Goal: Transaction & Acquisition: Download file/media

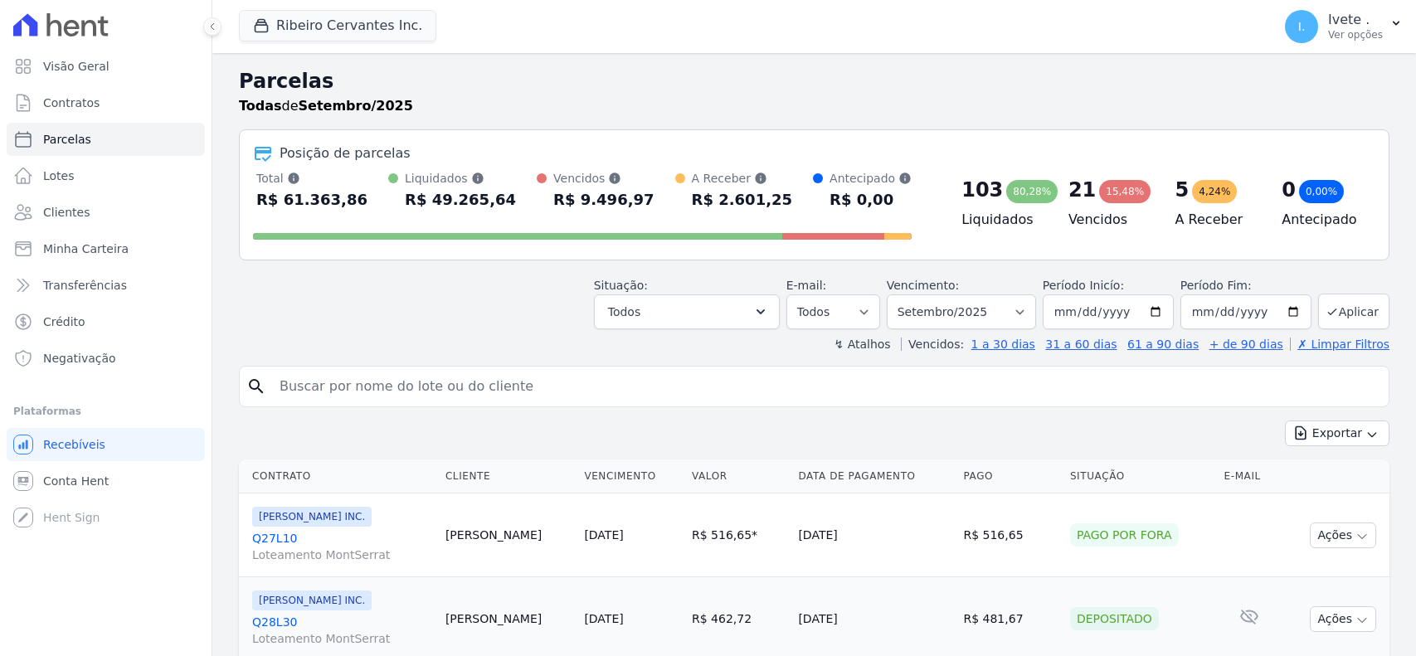
select select
click at [761, 304] on icon "button" at bounding box center [760, 312] width 17 height 17
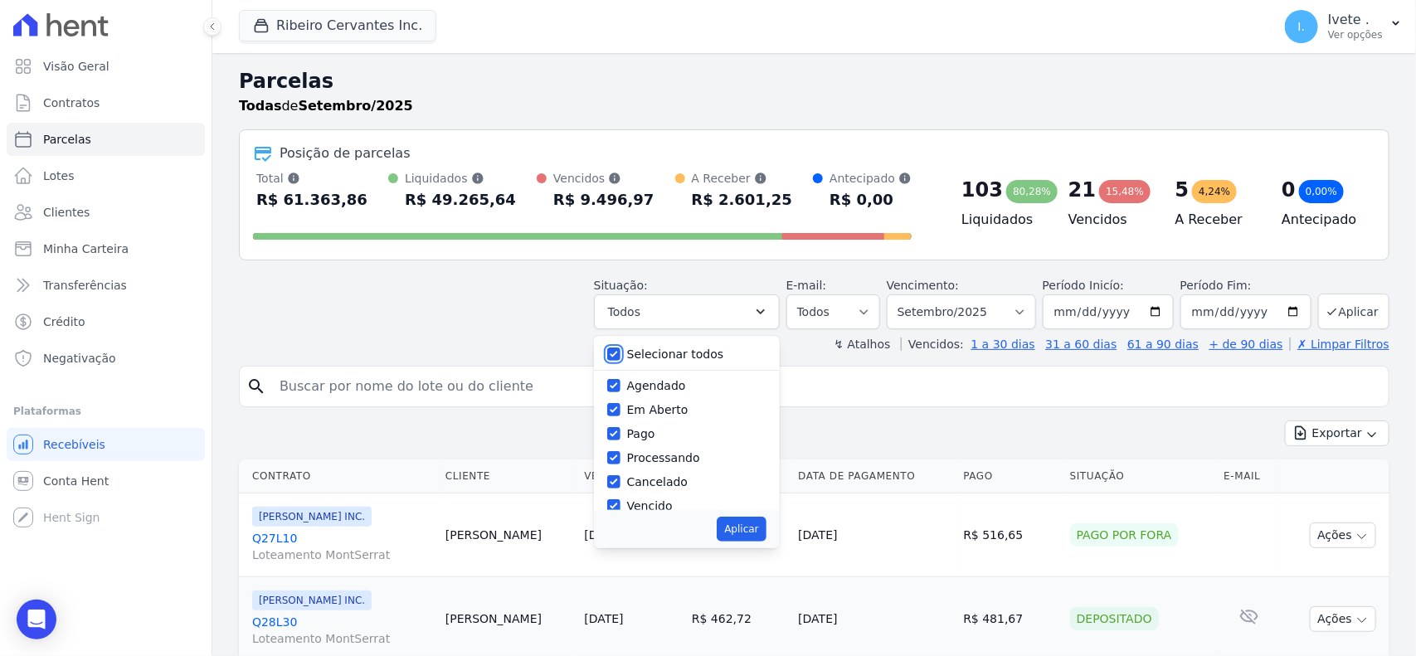
click at [616, 357] on input "Selecionar todos" at bounding box center [613, 354] width 13 height 13
checkbox input "false"
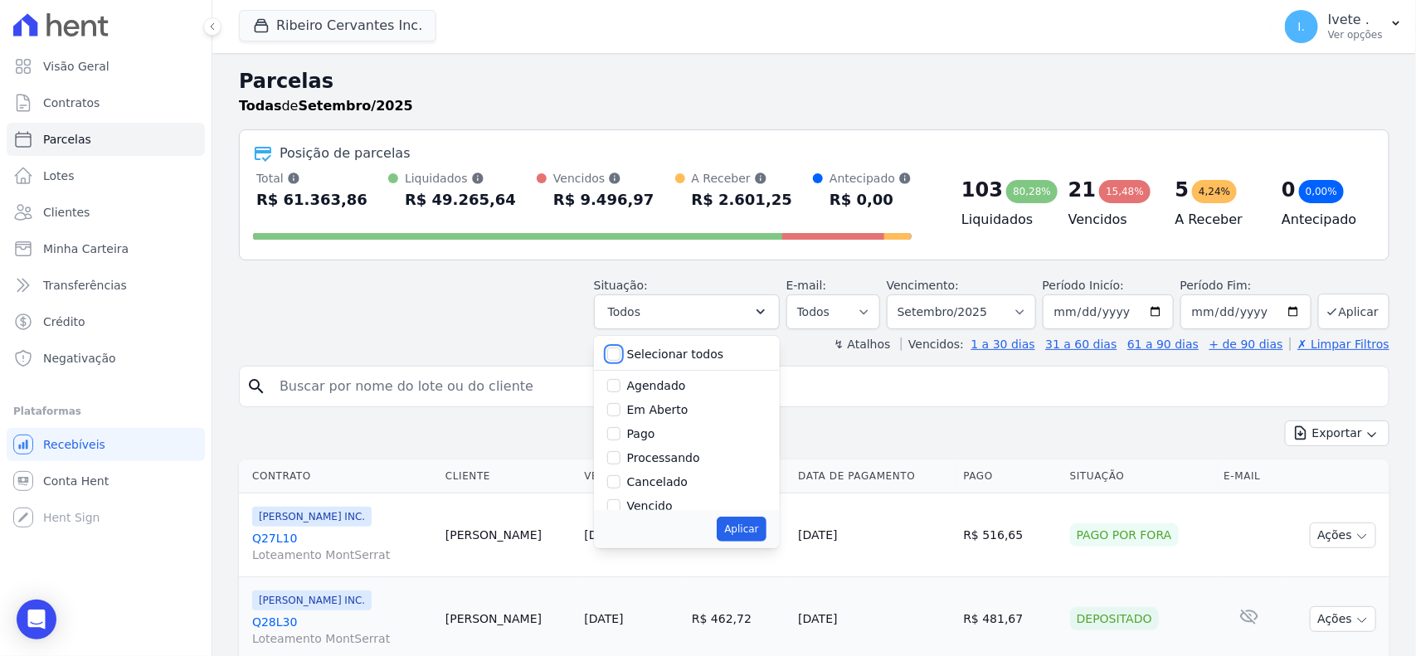
checkbox input "false"
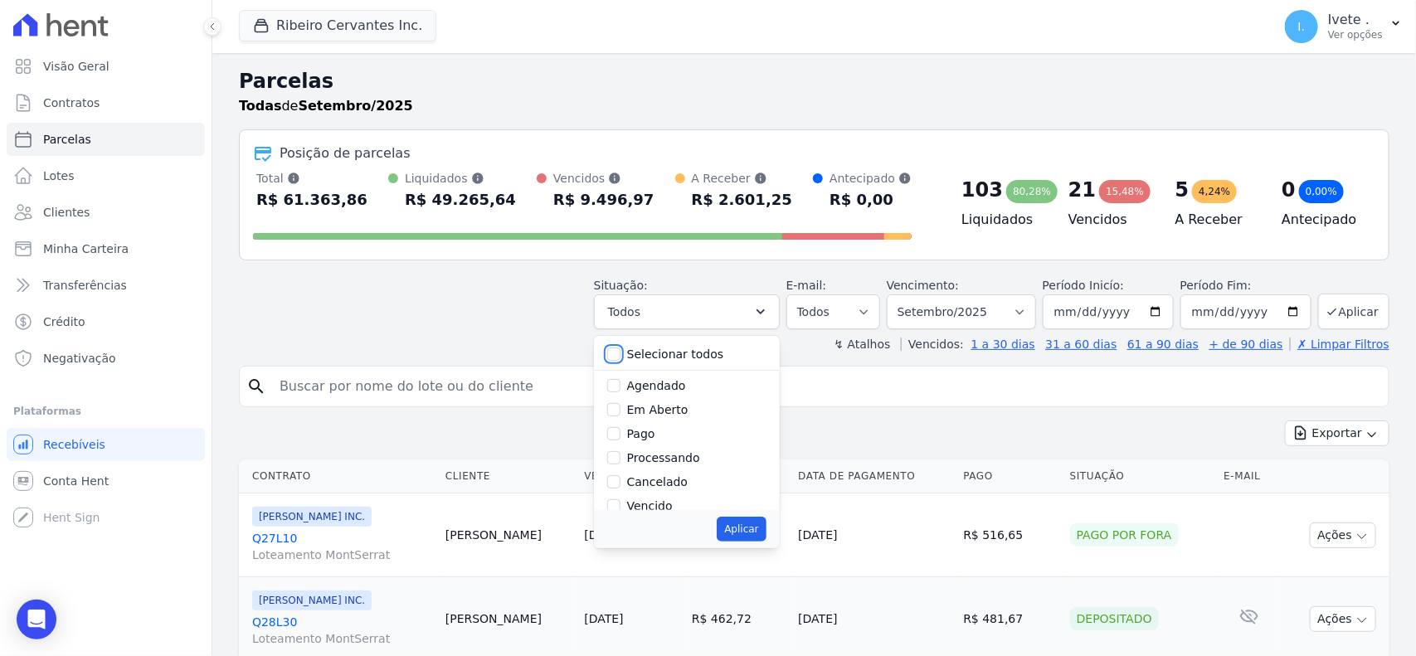
checkbox input "false"
click at [619, 503] on input "Vencido" at bounding box center [613, 505] width 13 height 13
checkbox input "true"
click at [732, 528] on button "Aplicar" at bounding box center [741, 529] width 49 height 25
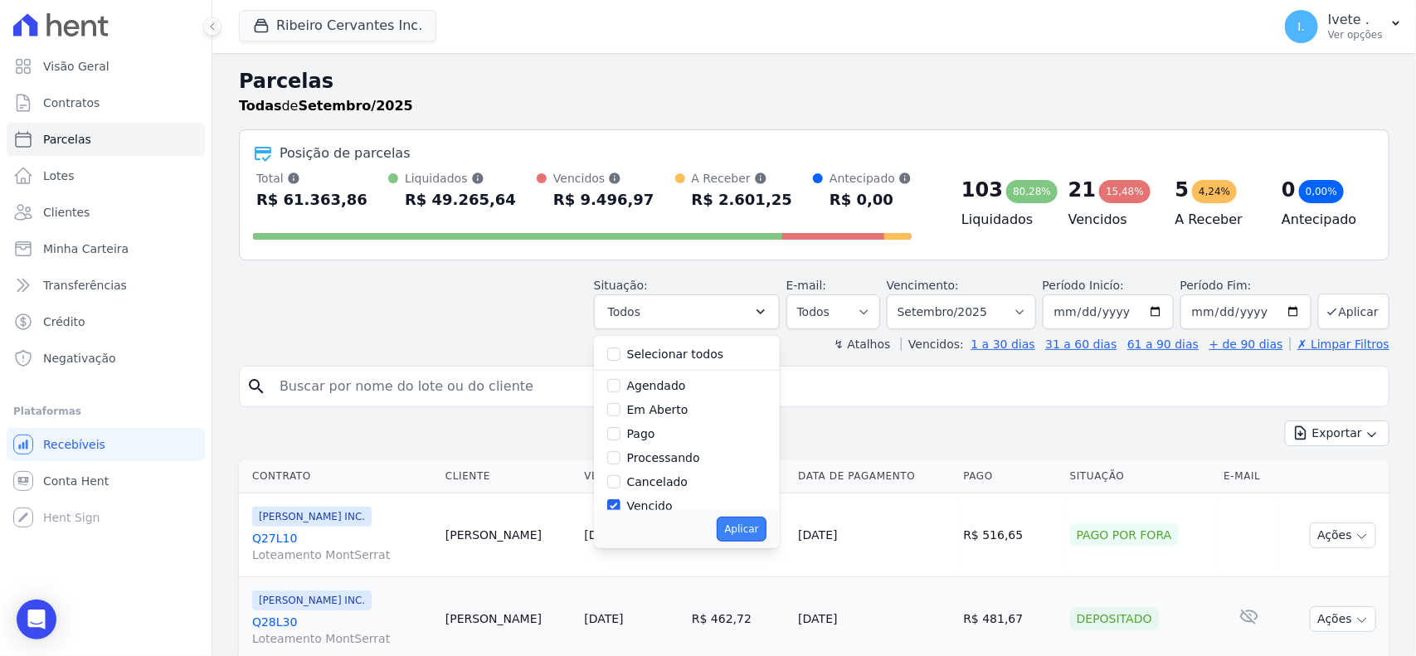
select select "overdue"
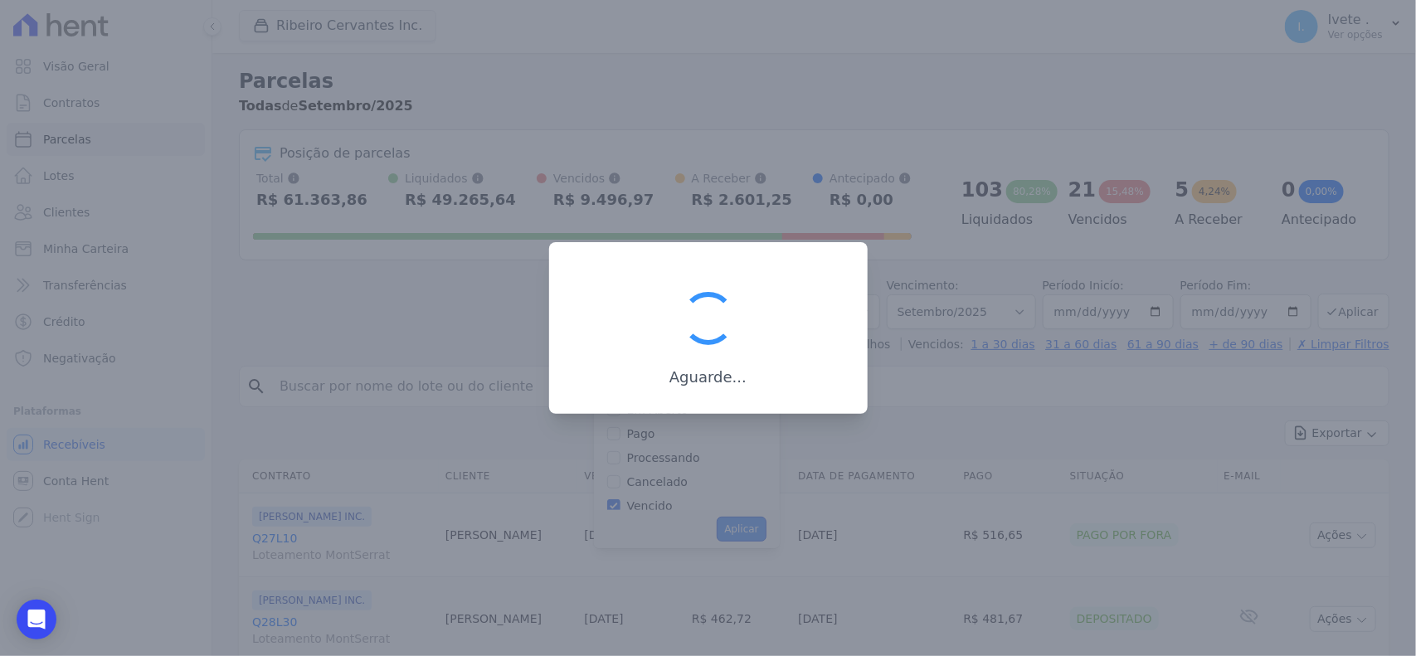
scroll to position [30, 0]
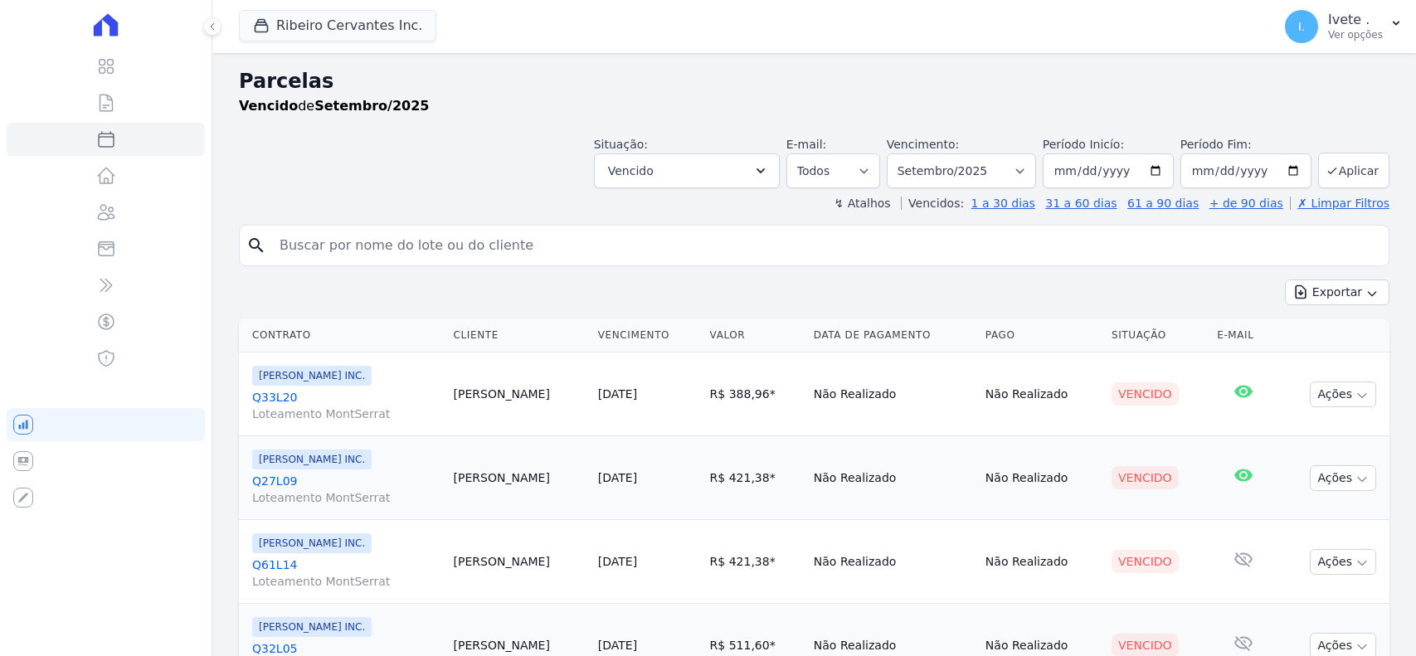
select select
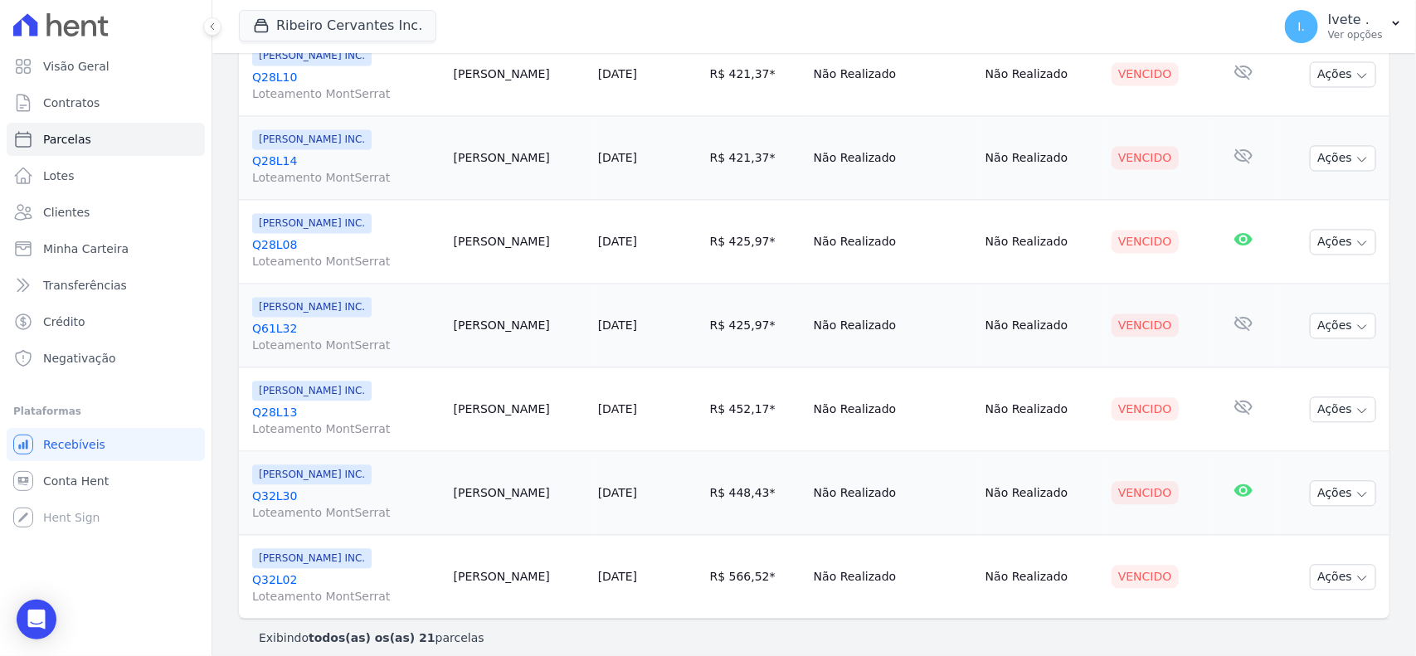
scroll to position [1511, 0]
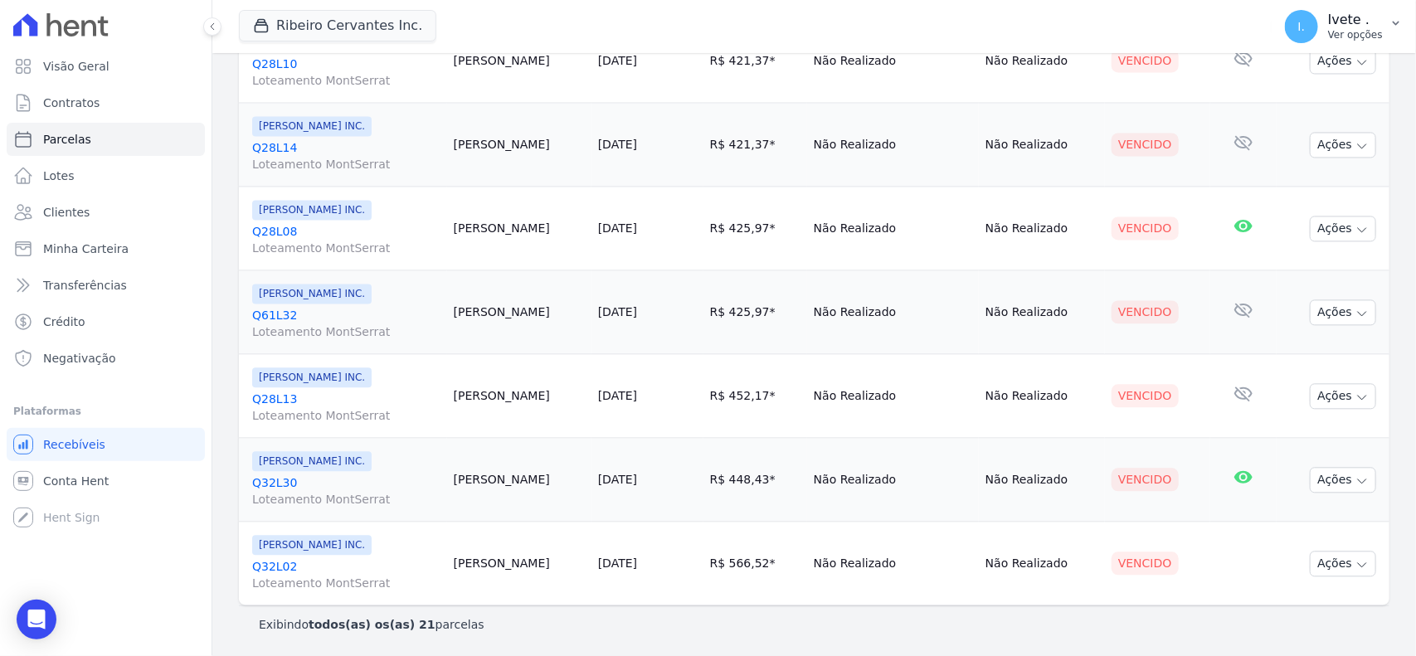
click at [1359, 46] on button "I. Ivete . Ver opções" at bounding box center [1344, 26] width 144 height 46
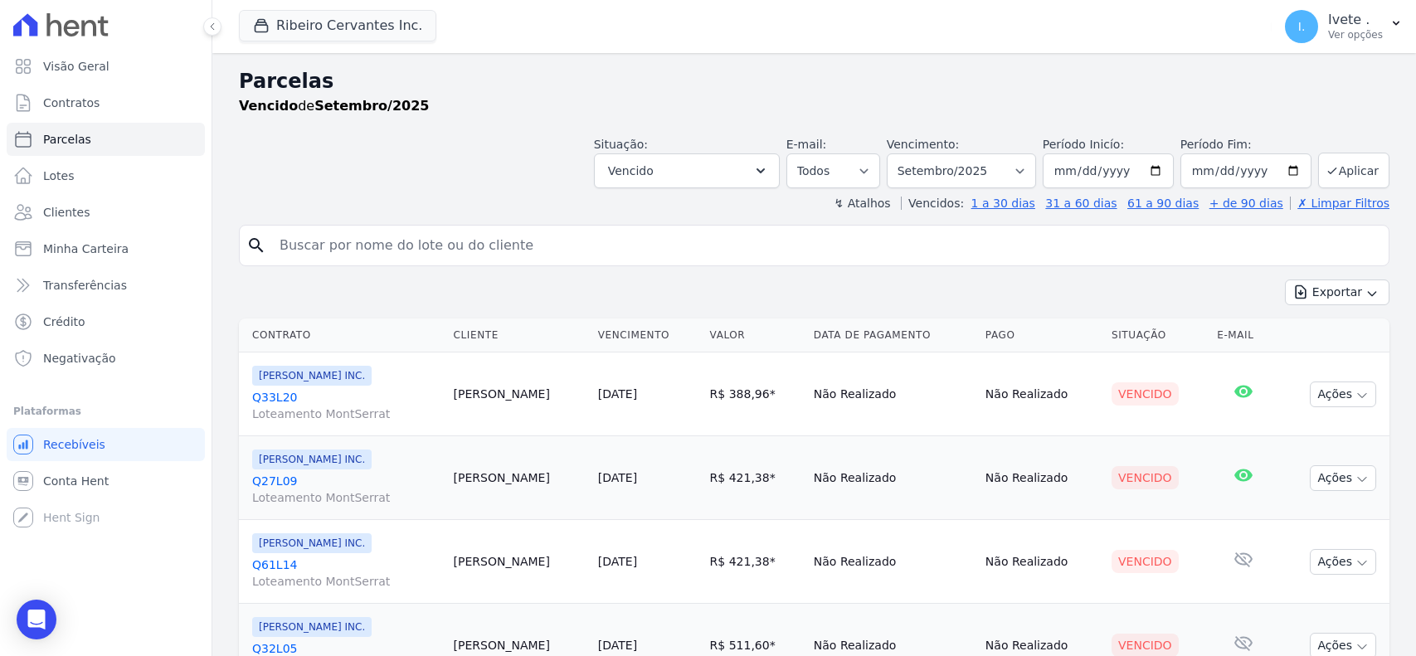
select select
click at [520, 243] on input "search" at bounding box center [826, 245] width 1112 height 33
click at [294, 247] on input "q28l04" at bounding box center [826, 245] width 1112 height 33
click at [295, 247] on input "q28l04" at bounding box center [826, 245] width 1112 height 33
click at [308, 255] on input "q28l04" at bounding box center [826, 245] width 1112 height 33
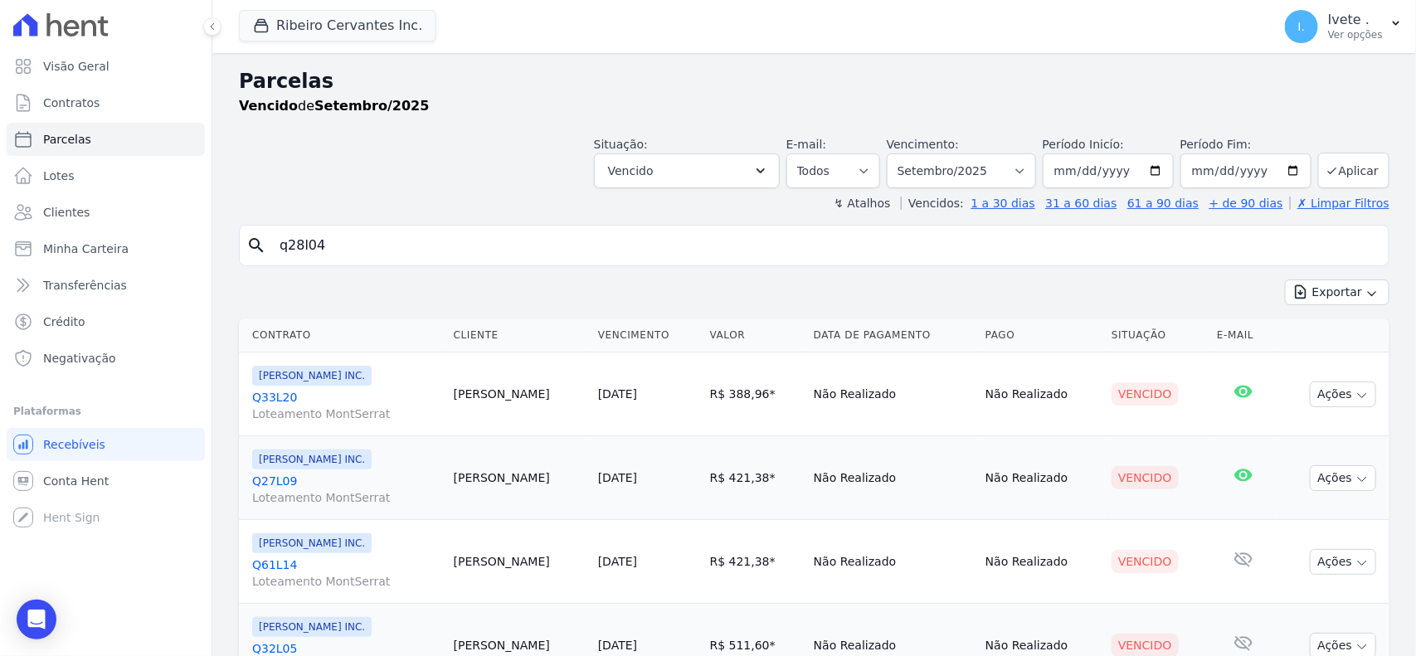
click at [299, 257] on input "q28l04" at bounding box center [826, 245] width 1112 height 33
click at [304, 255] on input "q28l04" at bounding box center [826, 245] width 1112 height 33
click at [303, 255] on input "q28l04" at bounding box center [826, 245] width 1112 height 33
type input "q27l04"
select select
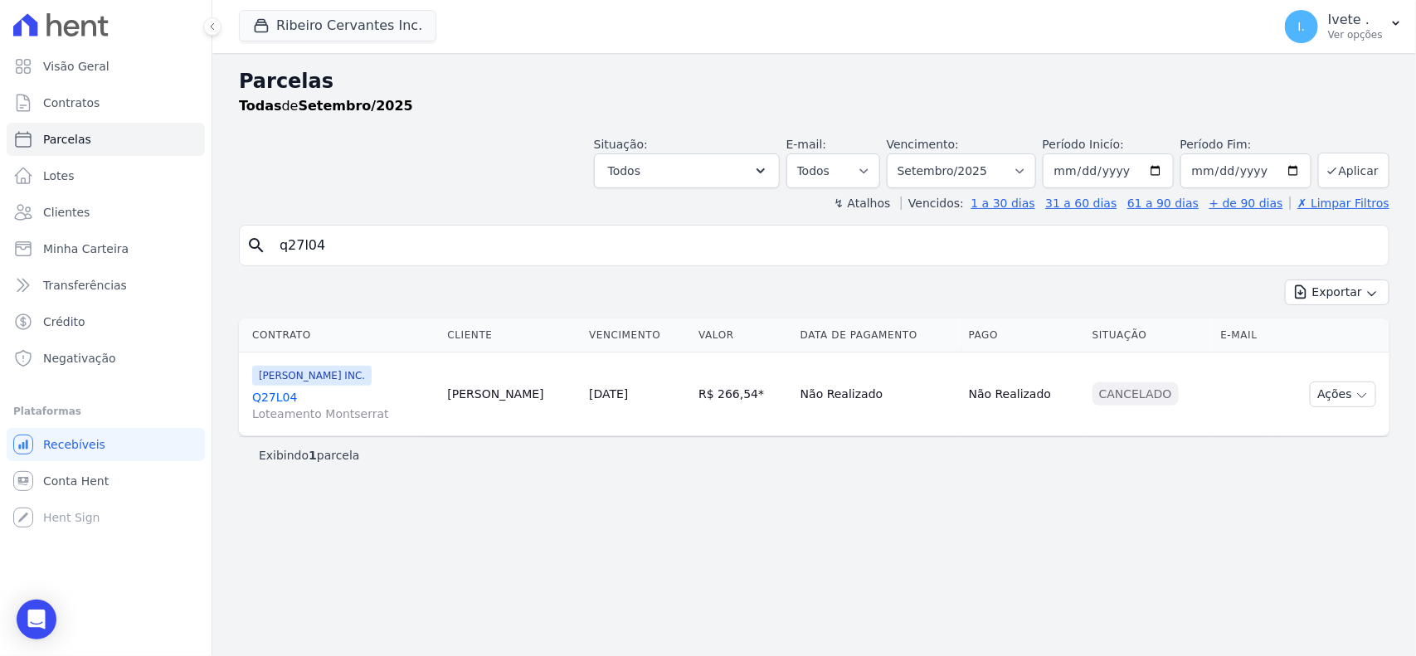
click at [270, 399] on link "Q27L04 Loteamento Montserrat" at bounding box center [343, 405] width 182 height 33
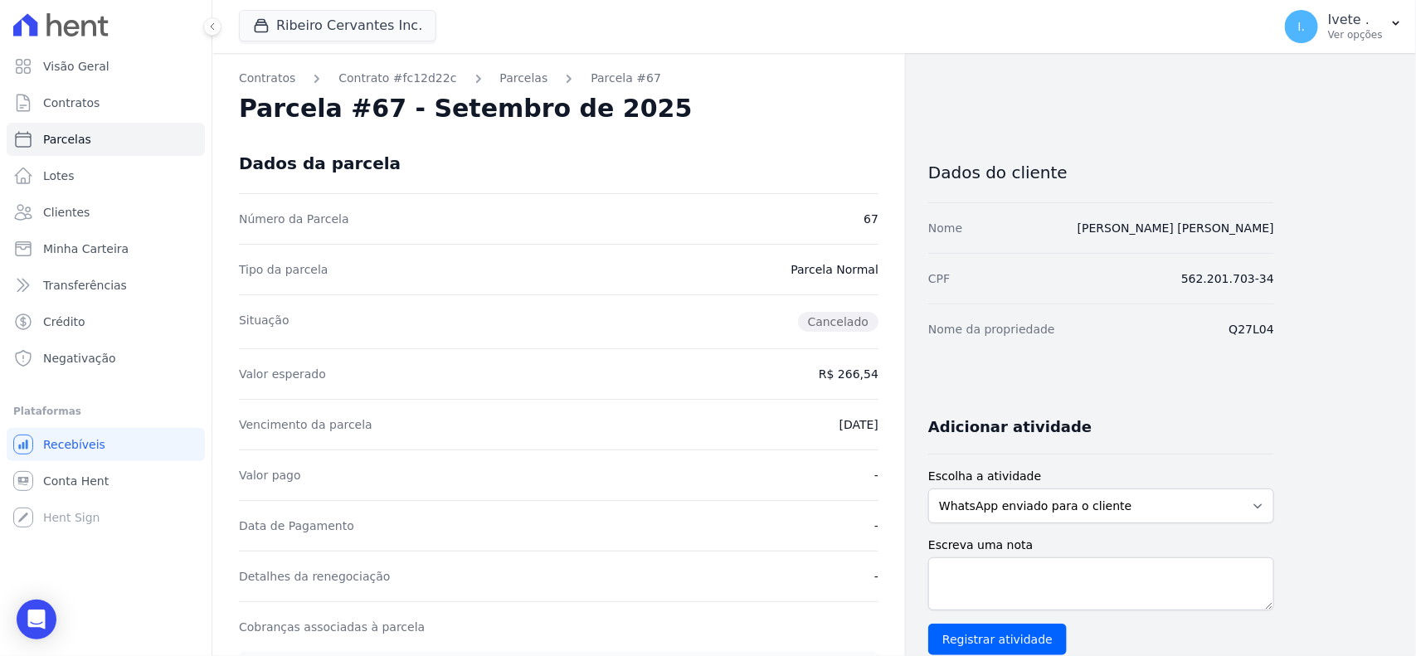
select select
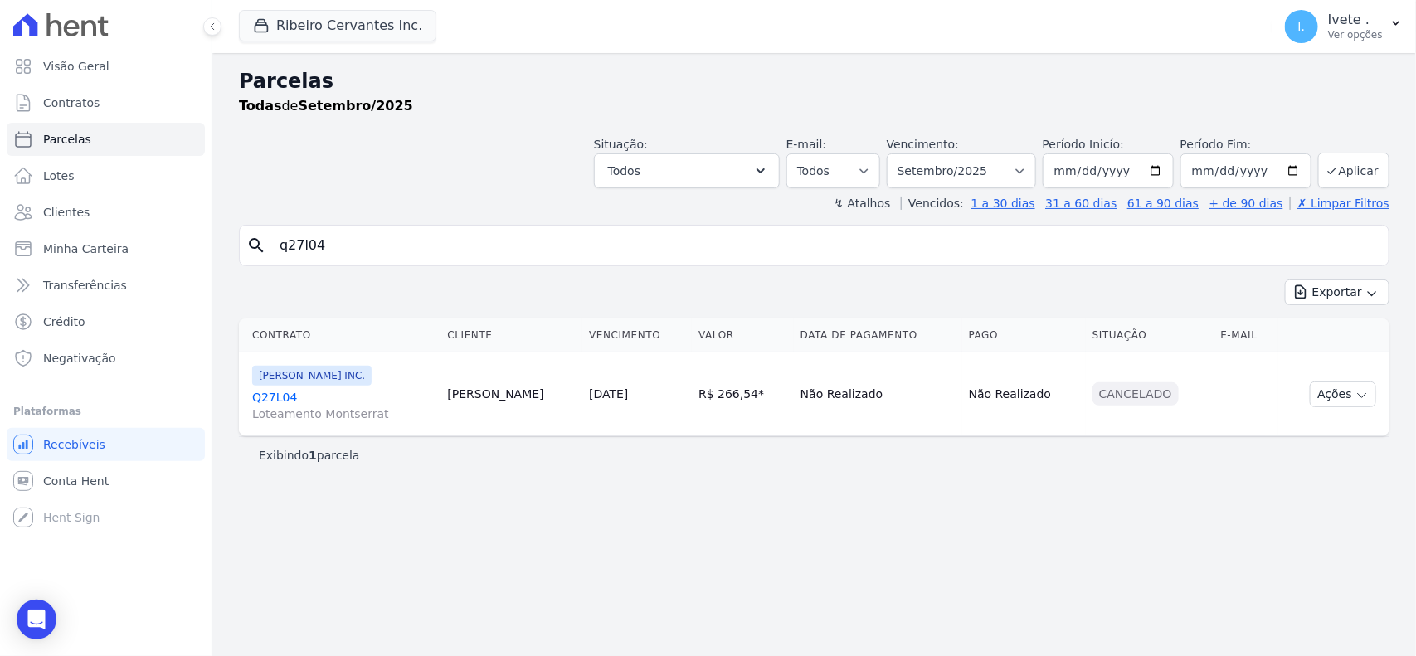
click at [276, 396] on link "Q27L04 Loteamento Montserrat" at bounding box center [343, 405] width 182 height 33
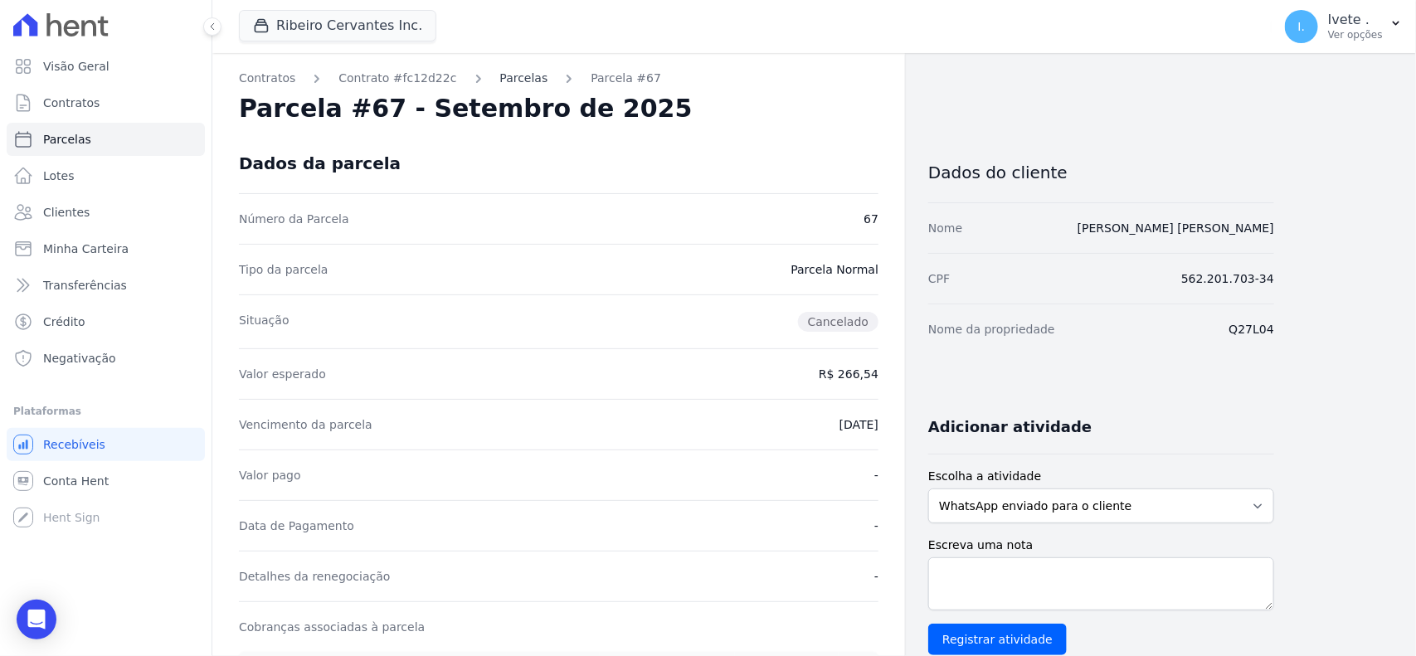
click at [500, 79] on link "Parcelas" at bounding box center [524, 78] width 48 height 17
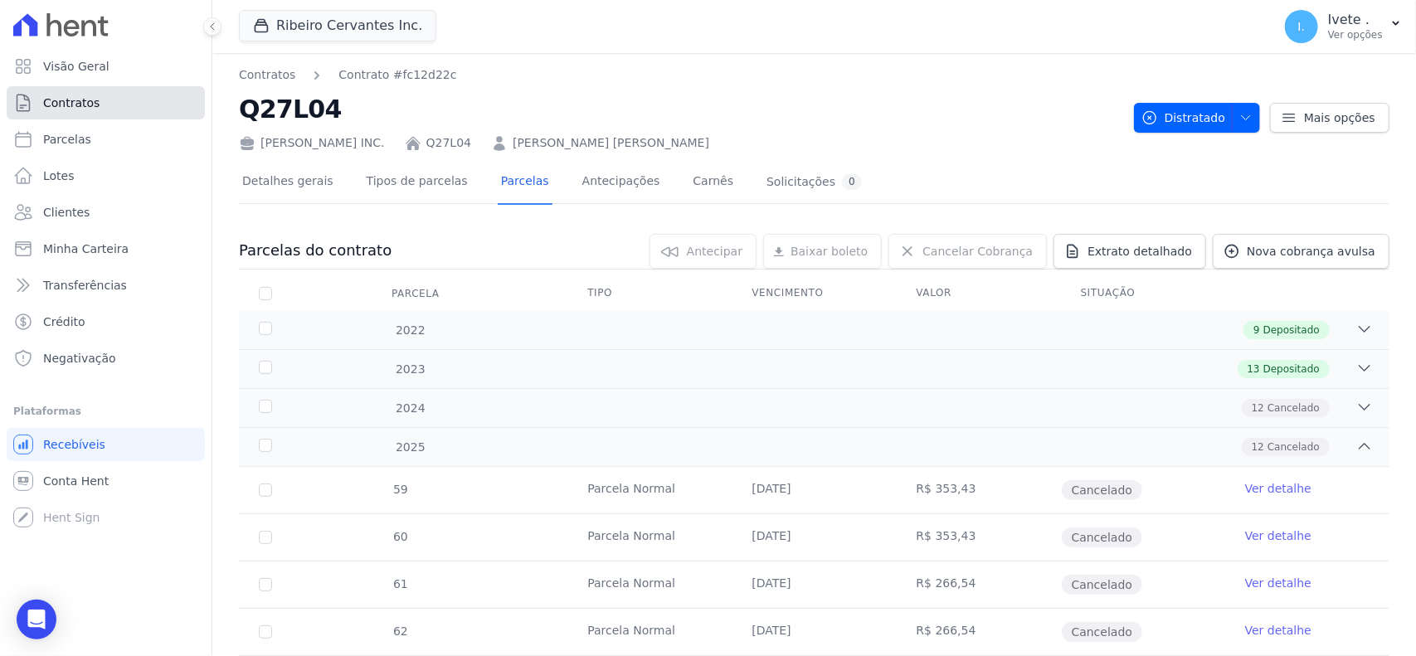
click at [120, 102] on link "Contratos" at bounding box center [106, 102] width 198 height 33
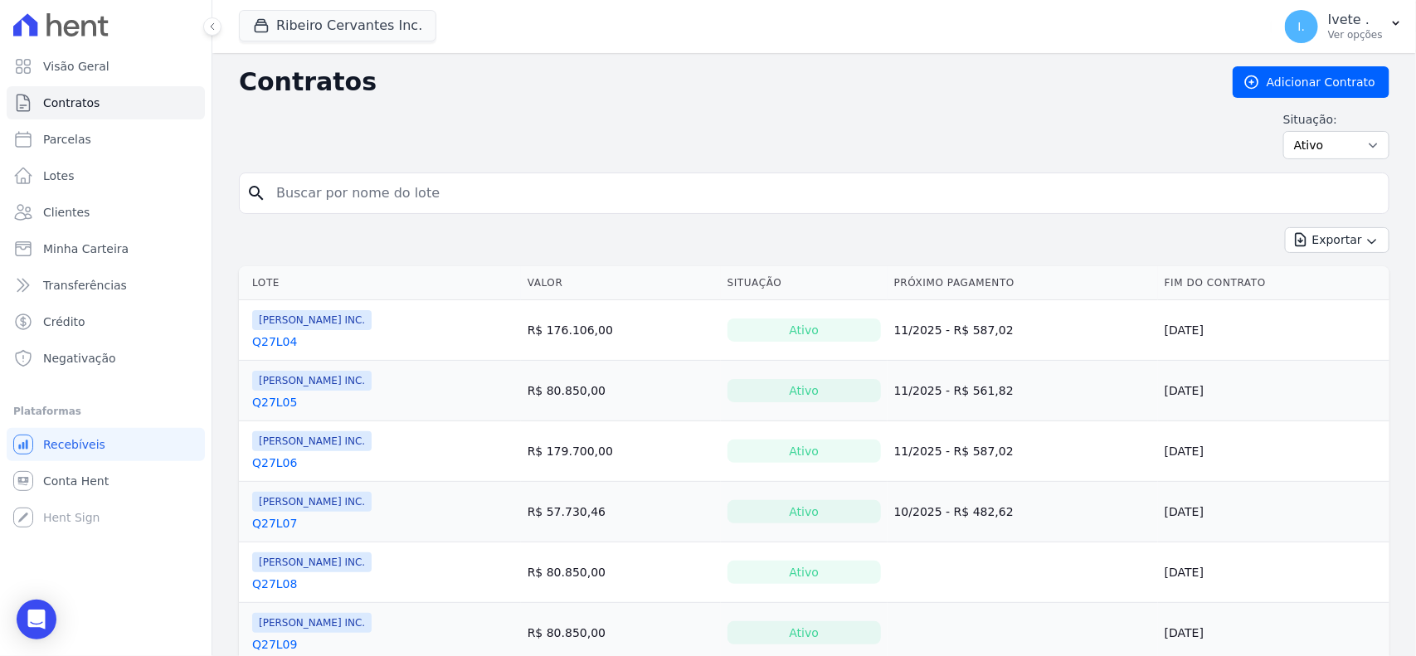
click at [346, 187] on input "search" at bounding box center [824, 193] width 1116 height 33
click at [275, 344] on link "Q27L04" at bounding box center [274, 341] width 45 height 17
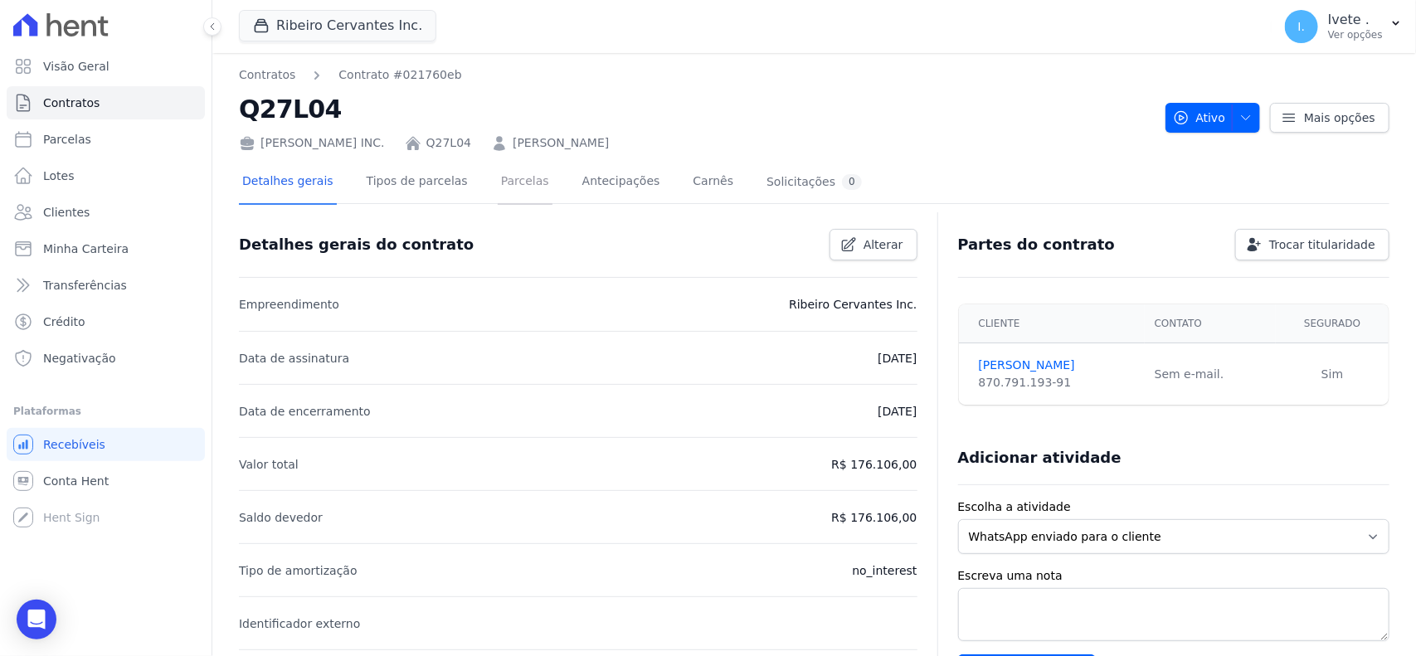
click at [508, 191] on link "Parcelas" at bounding box center [525, 183] width 55 height 44
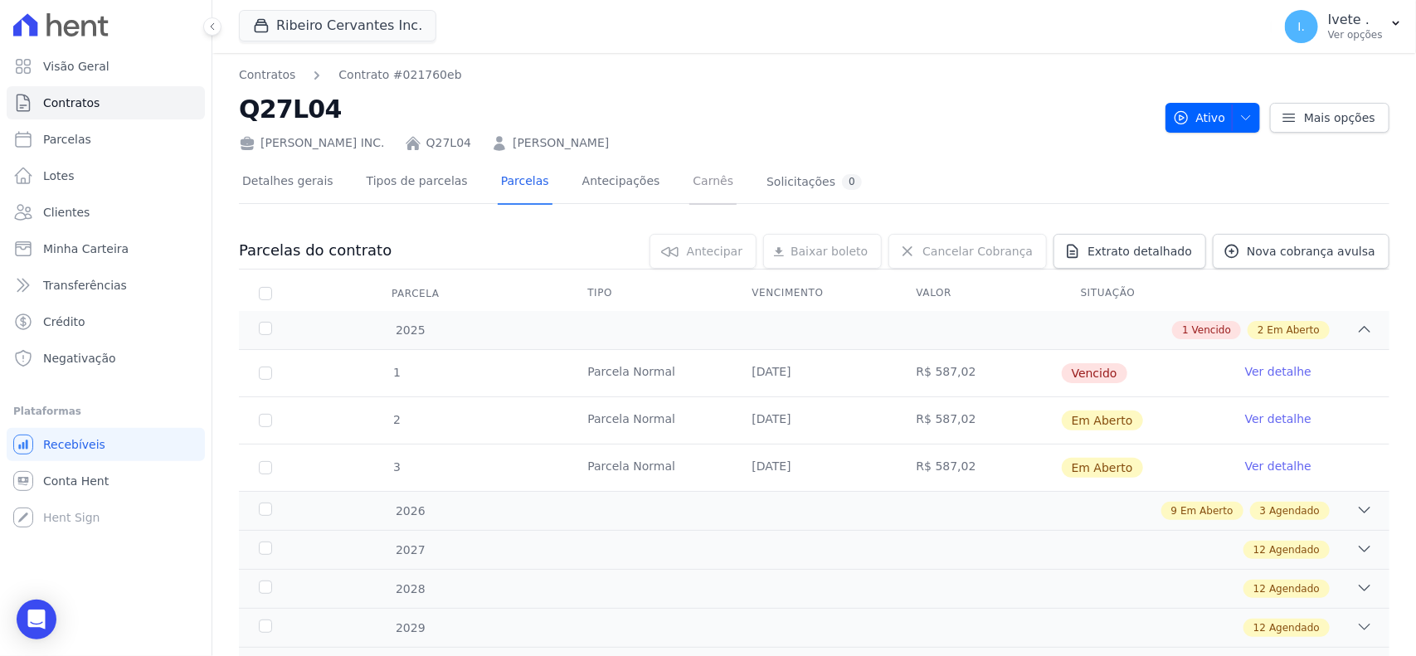
click at [689, 187] on link "Carnês" at bounding box center [712, 183] width 47 height 44
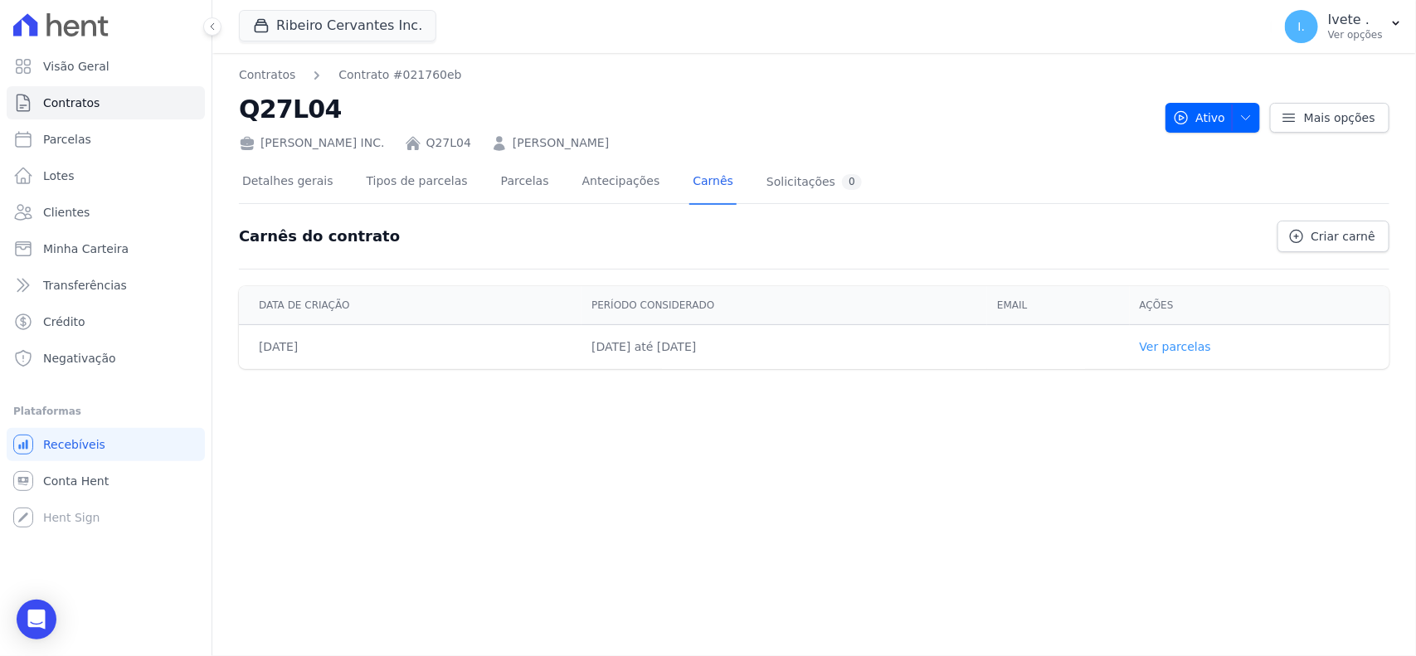
click at [1180, 350] on link "Ver parcelas" at bounding box center [1175, 346] width 71 height 13
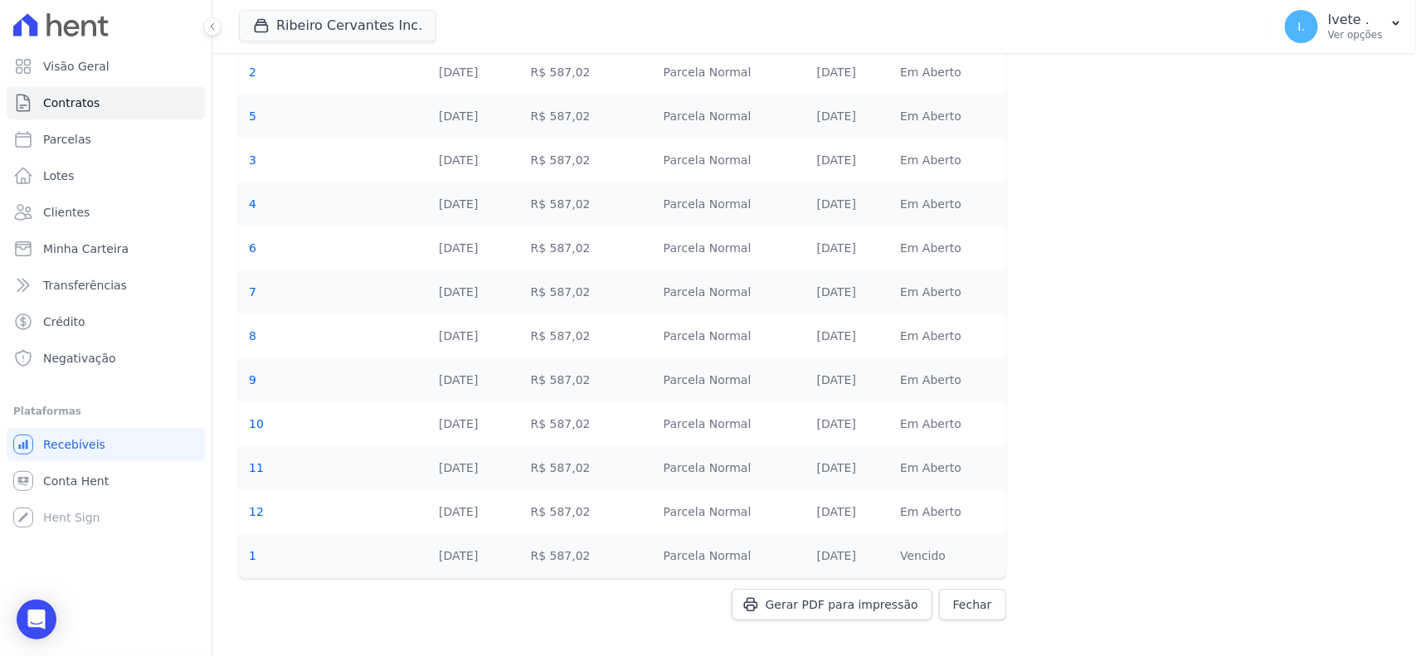
scroll to position [182, 0]
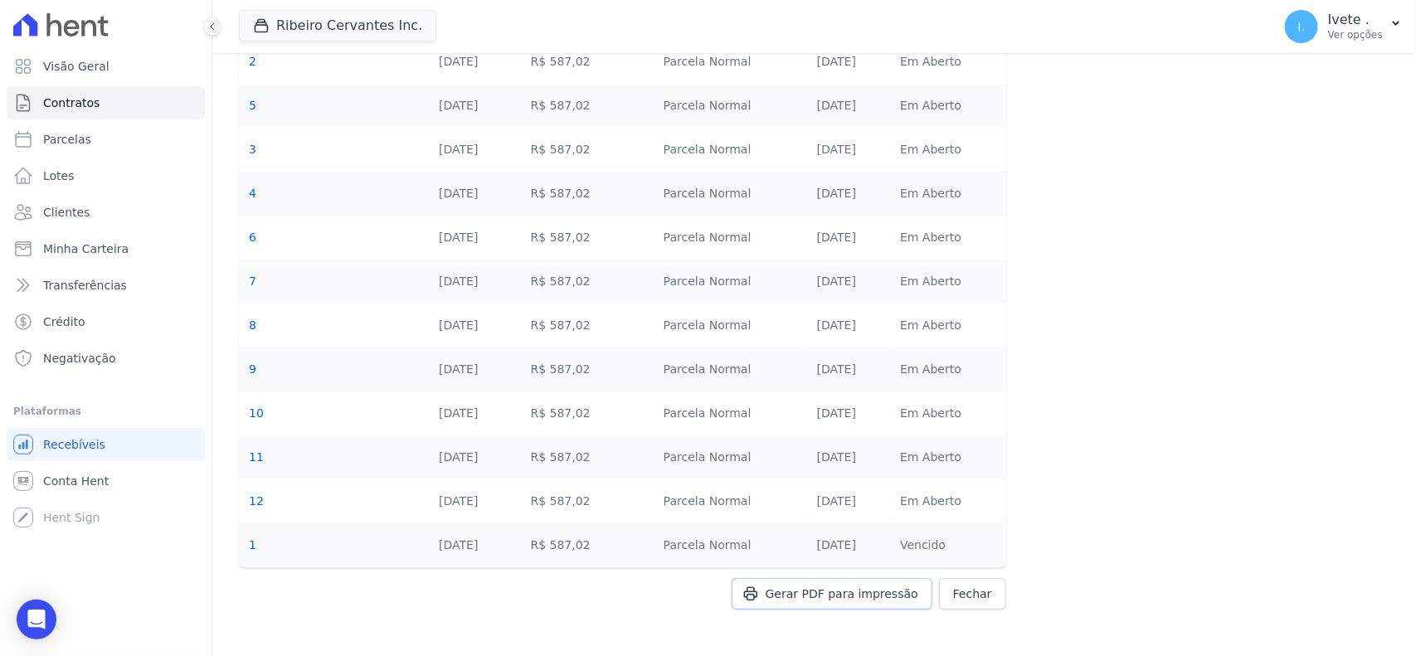
click at [801, 601] on span "Gerar PDF para impressão" at bounding box center [842, 594] width 153 height 17
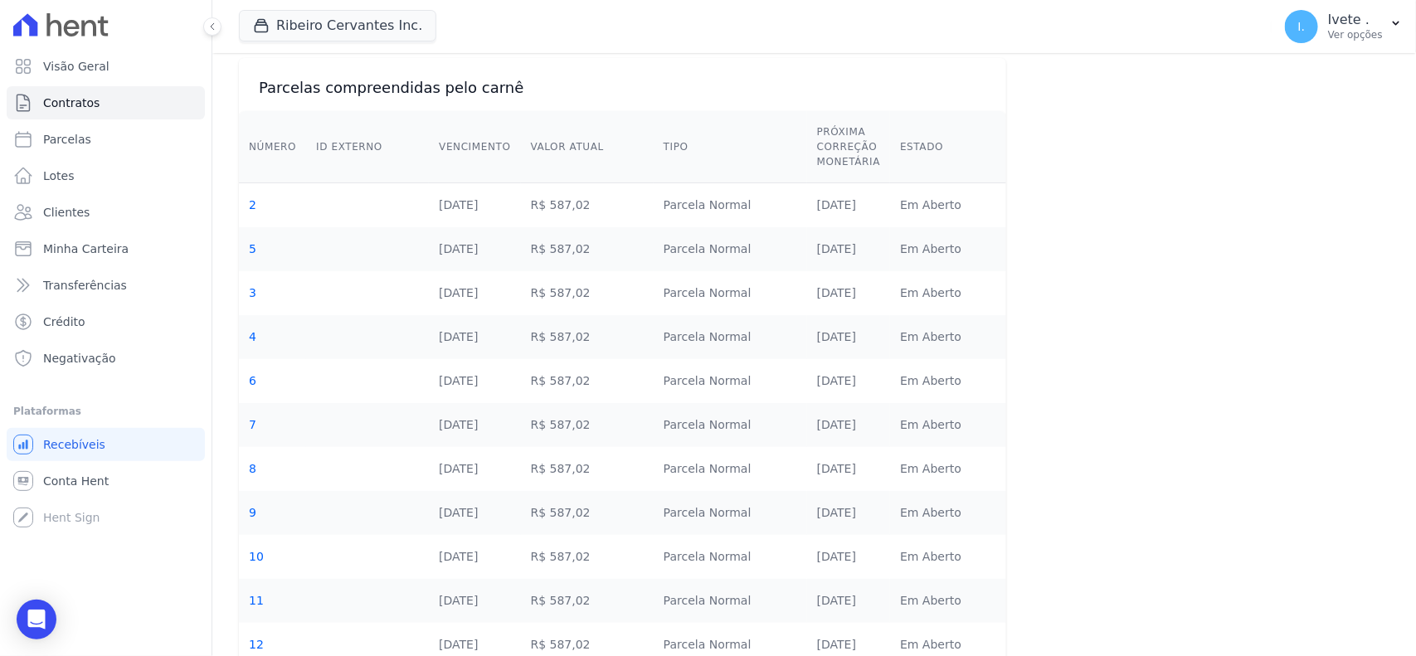
scroll to position [0, 0]
